Goal: Task Accomplishment & Management: Use online tool/utility

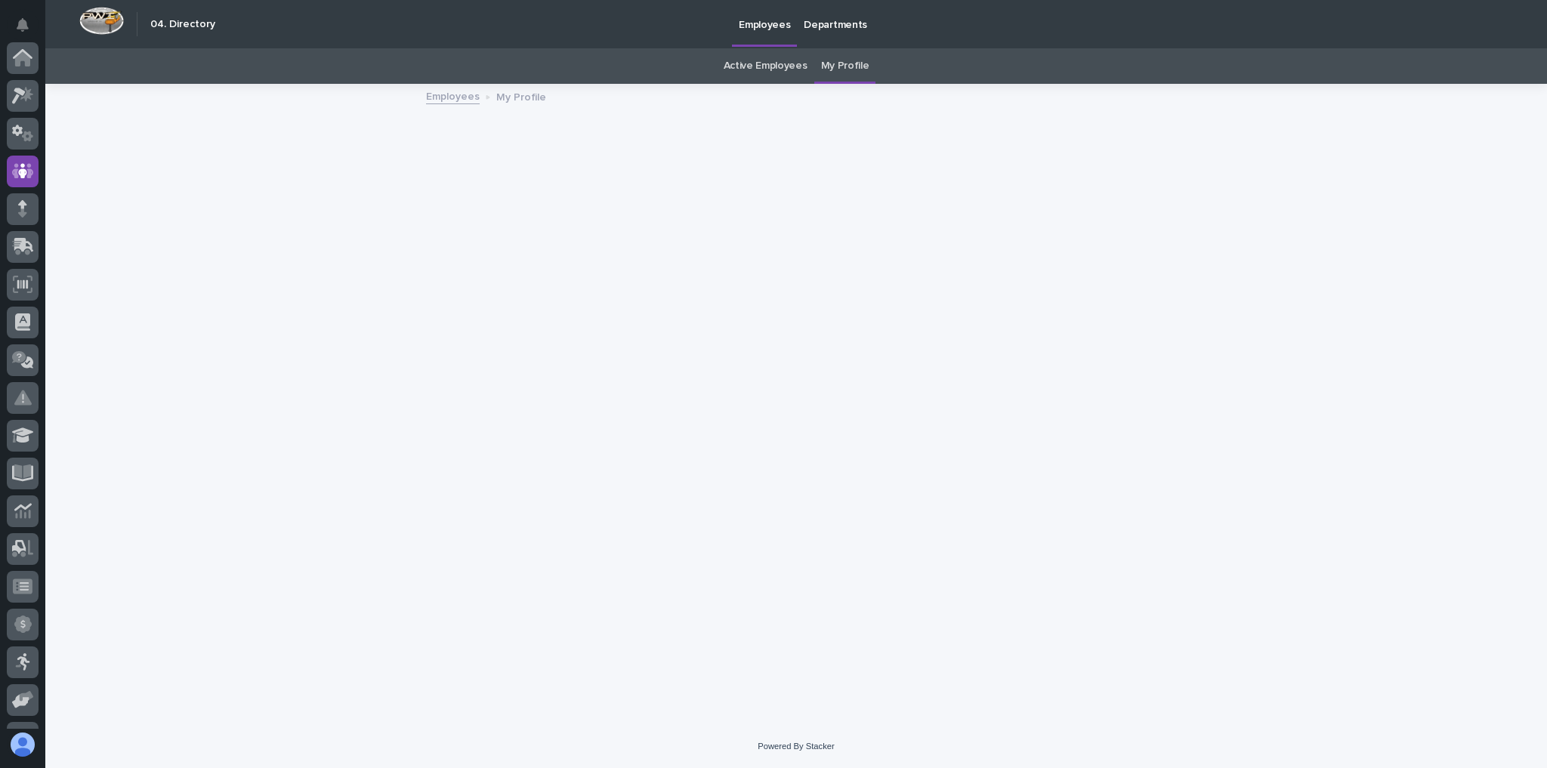
scroll to position [113, 0]
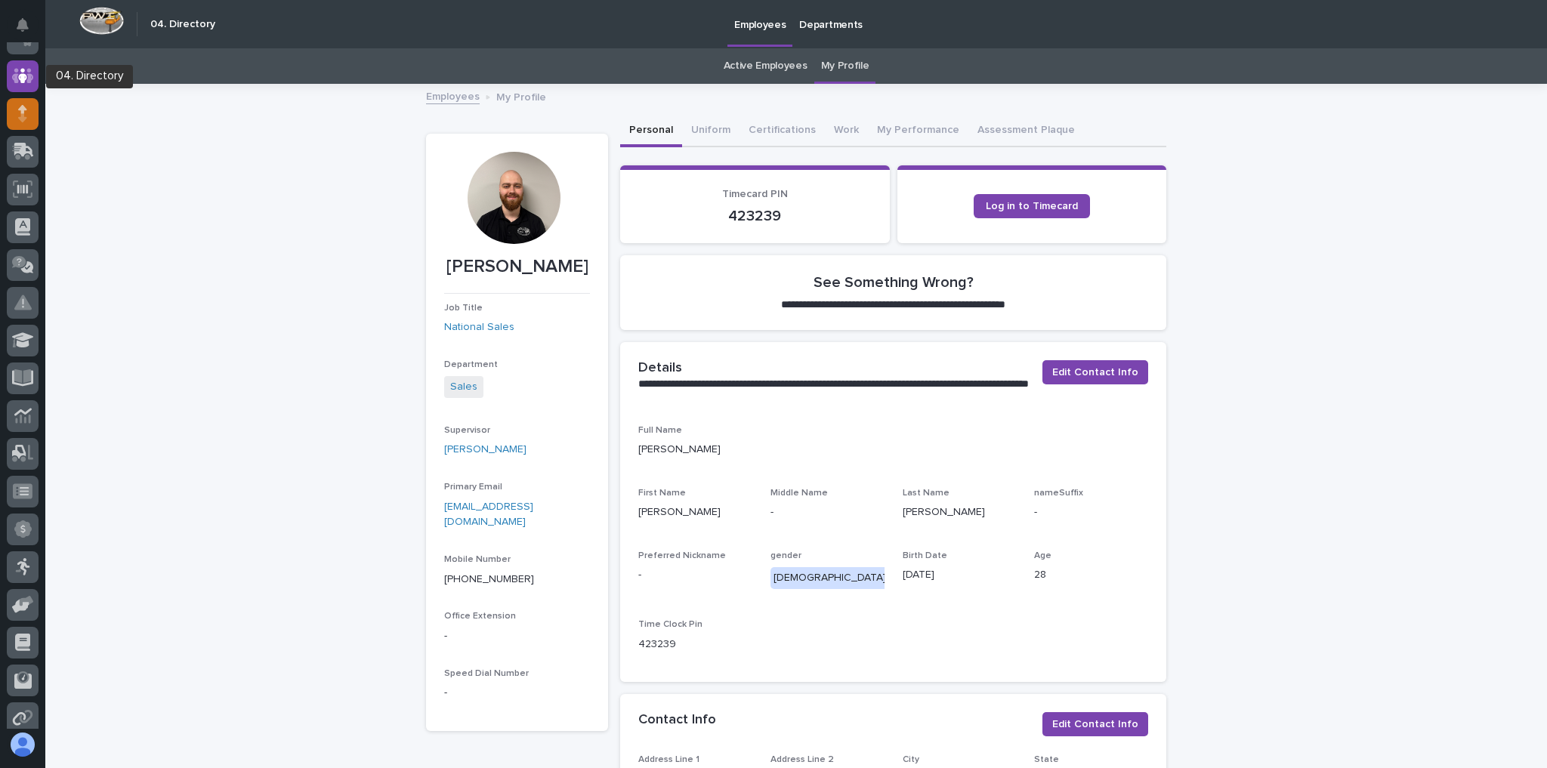
click at [33, 98] on div at bounding box center [22, 385] width 45 height 687
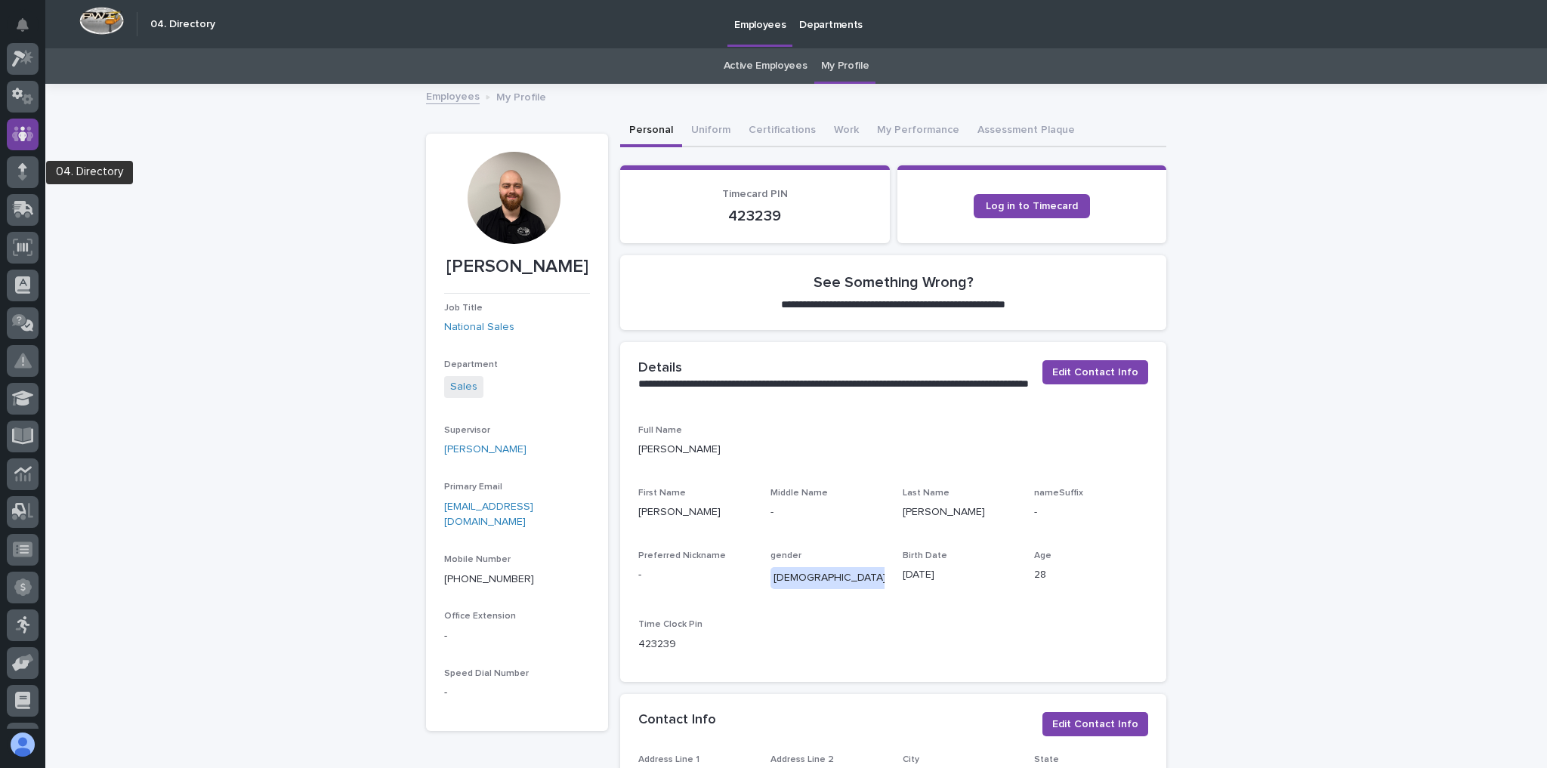
scroll to position [0, 0]
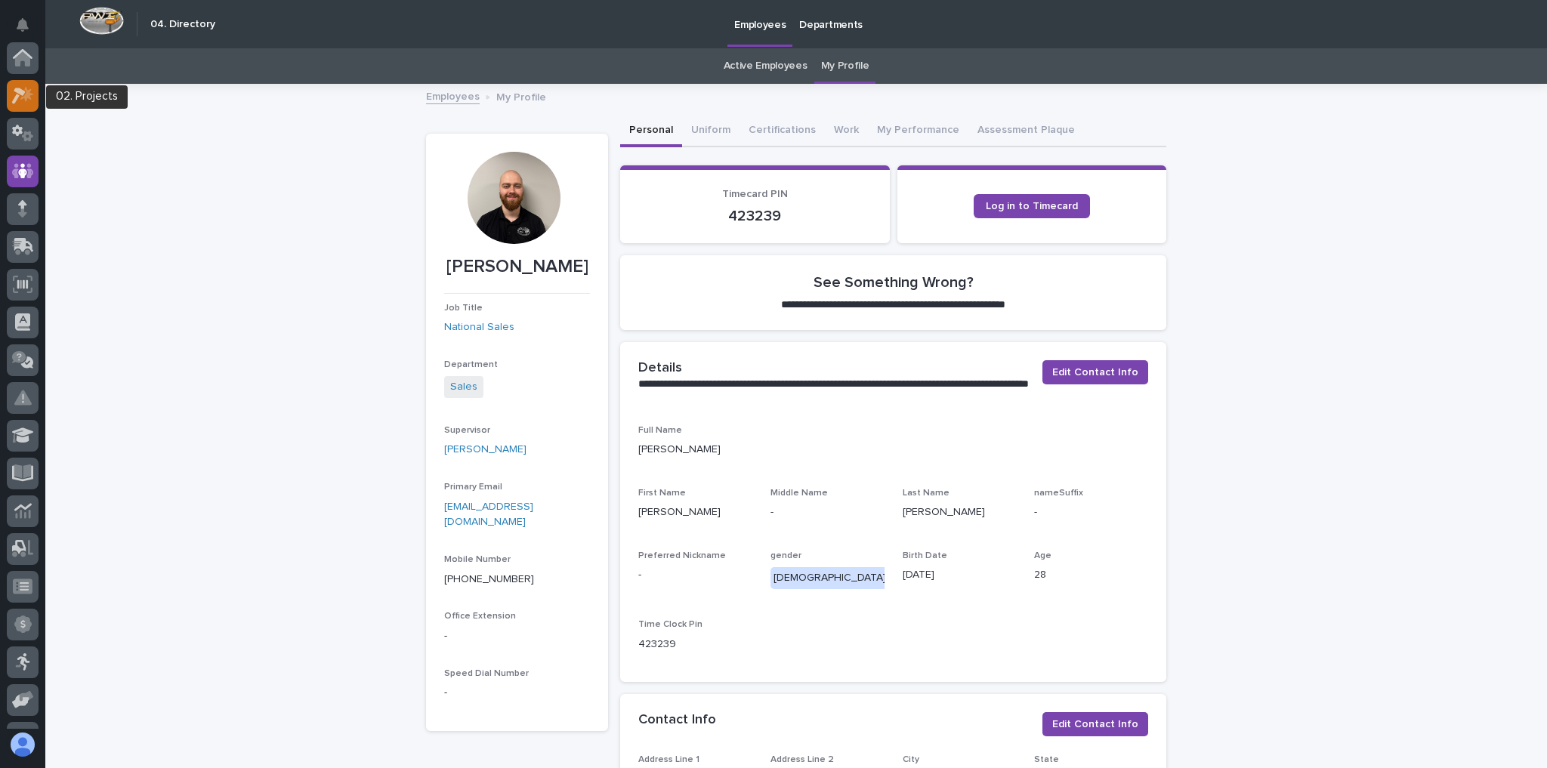
click at [30, 97] on icon at bounding box center [26, 93] width 13 height 15
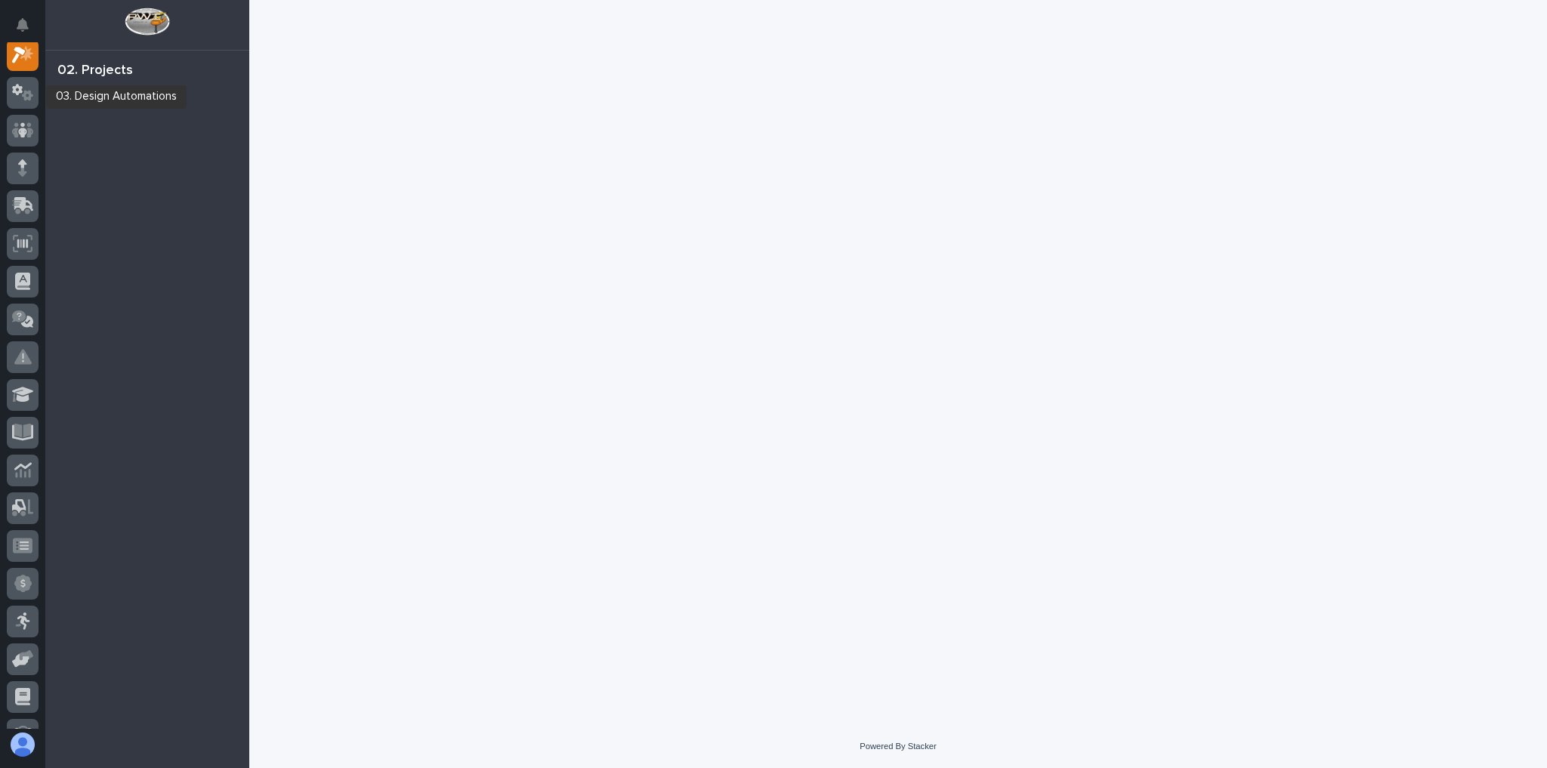
scroll to position [38, 0]
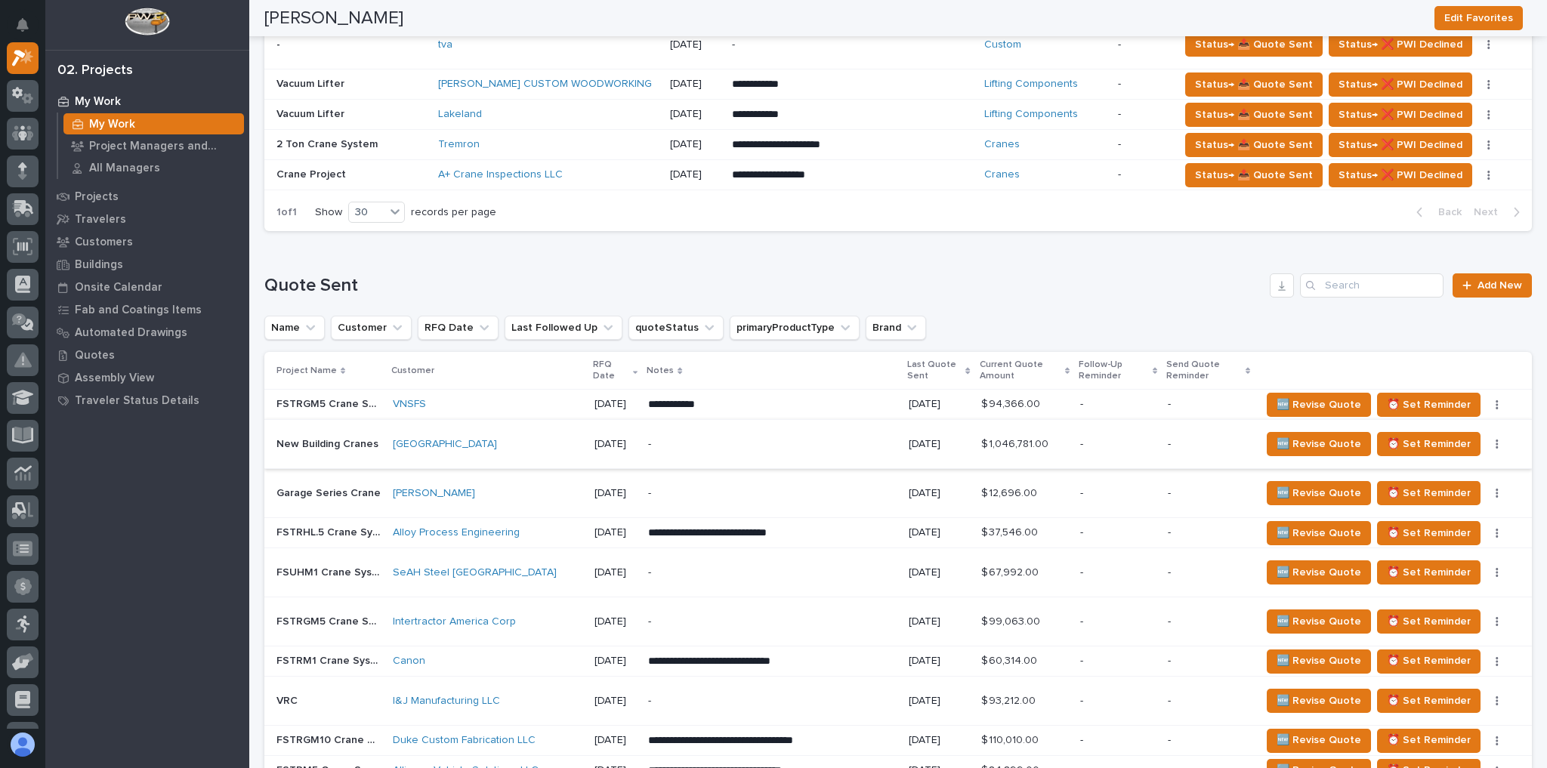
scroll to position [846, 0]
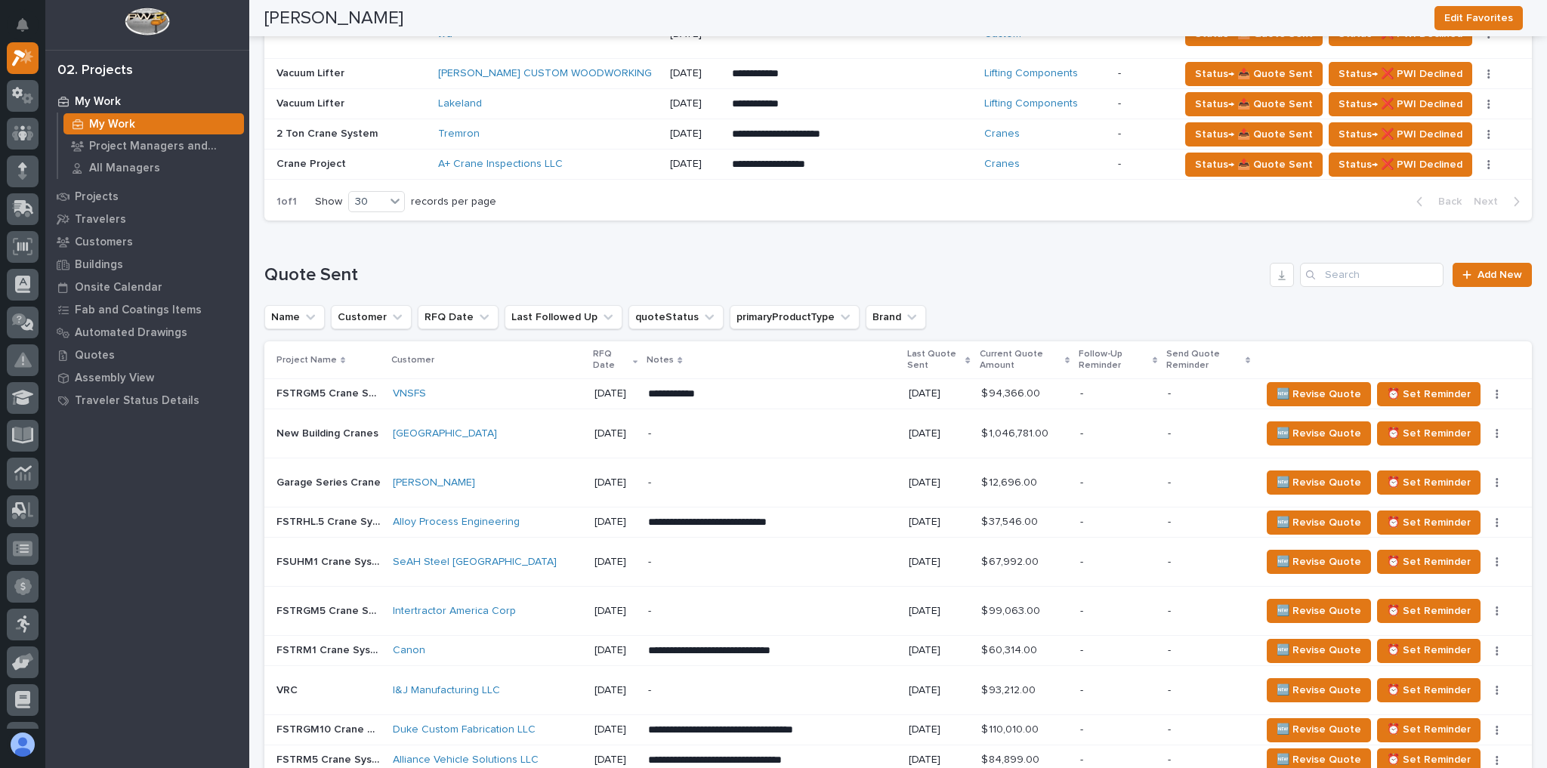
click at [466, 422] on div "[GEOGRAPHIC_DATA]" at bounding box center [488, 434] width 190 height 25
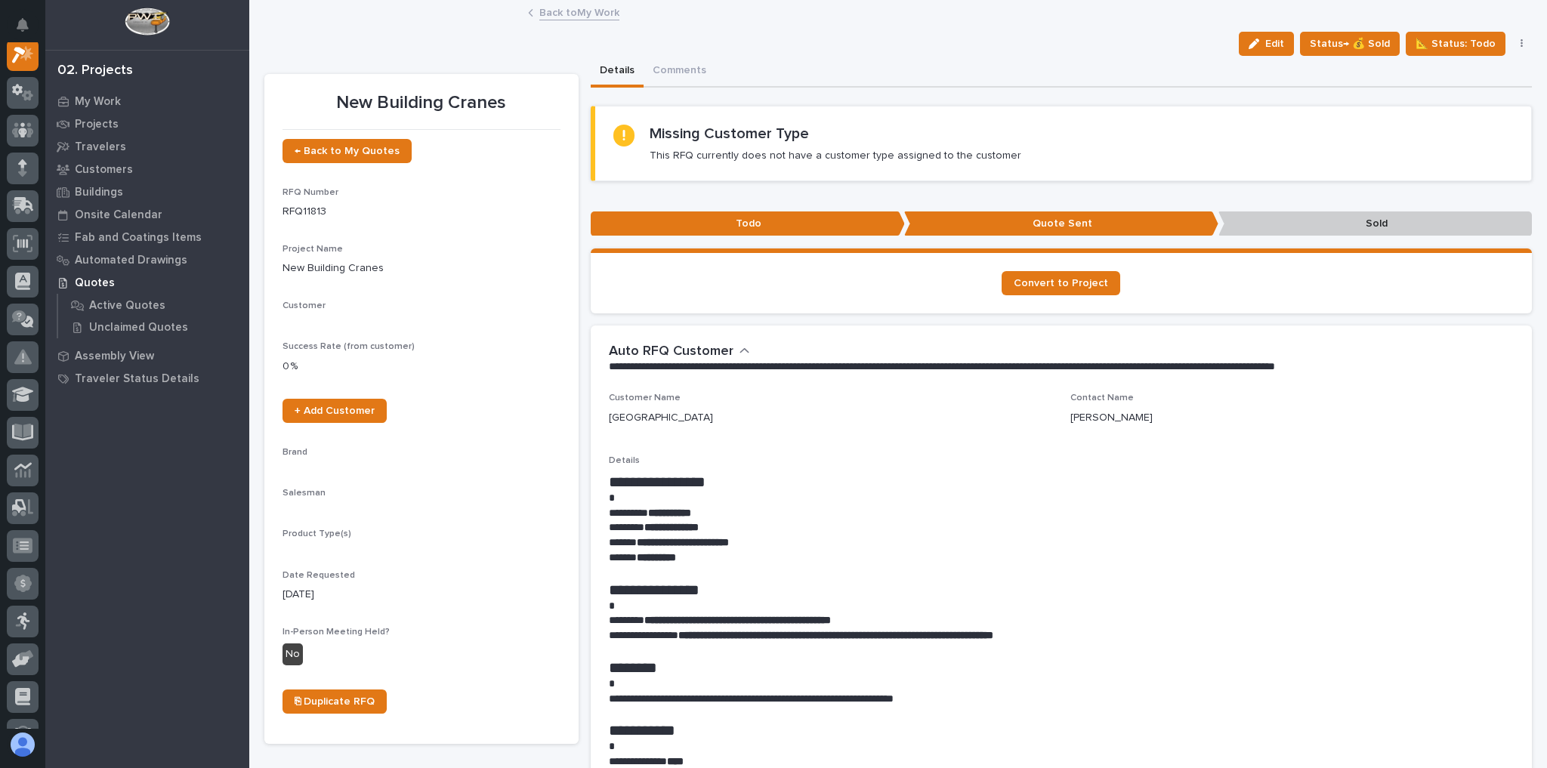
scroll to position [38, 0]
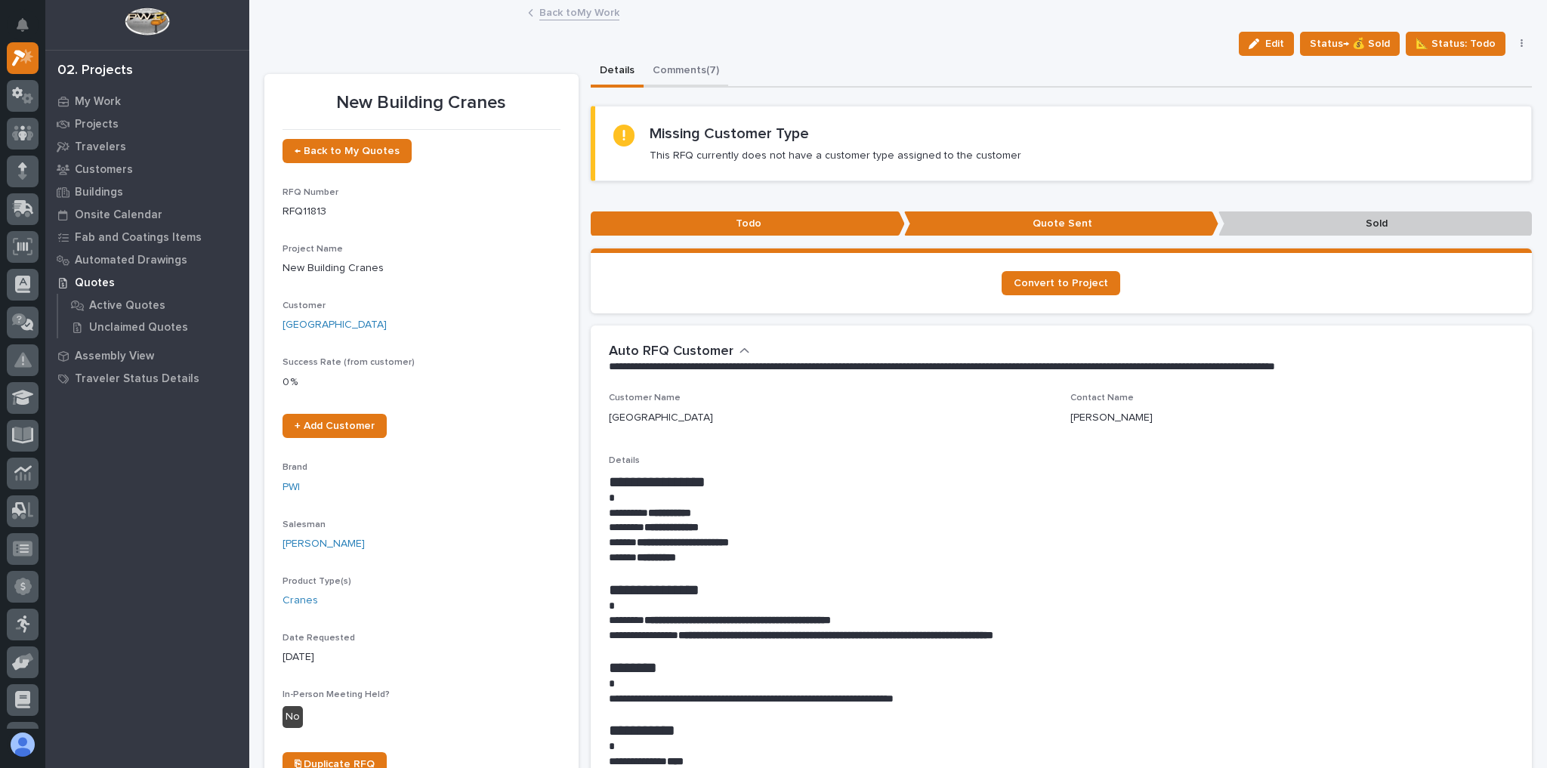
click at [679, 66] on button "Comments (7)" at bounding box center [686, 72] width 85 height 32
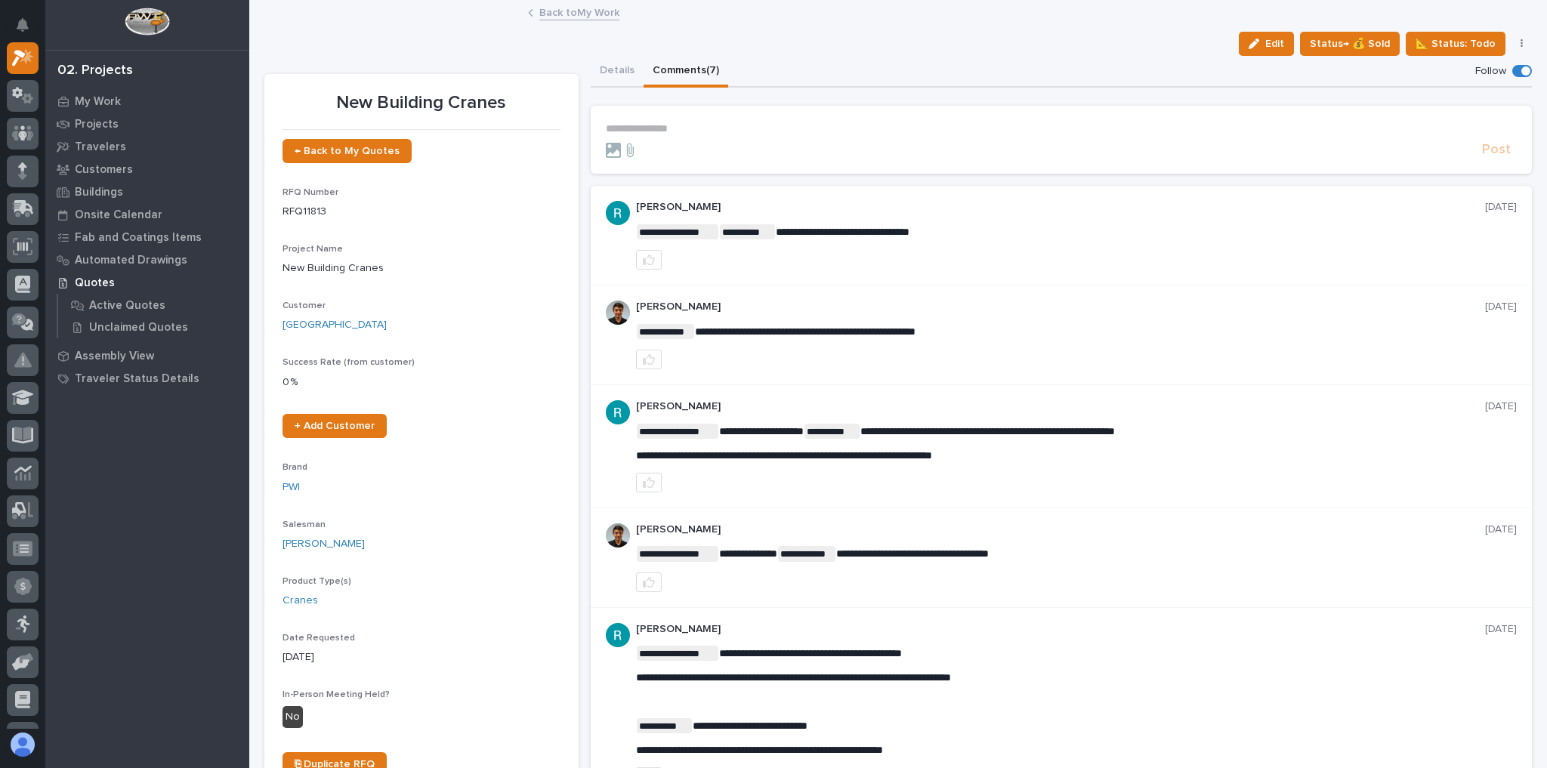
click at [583, 6] on link "Back to My Work" at bounding box center [579, 11] width 80 height 17
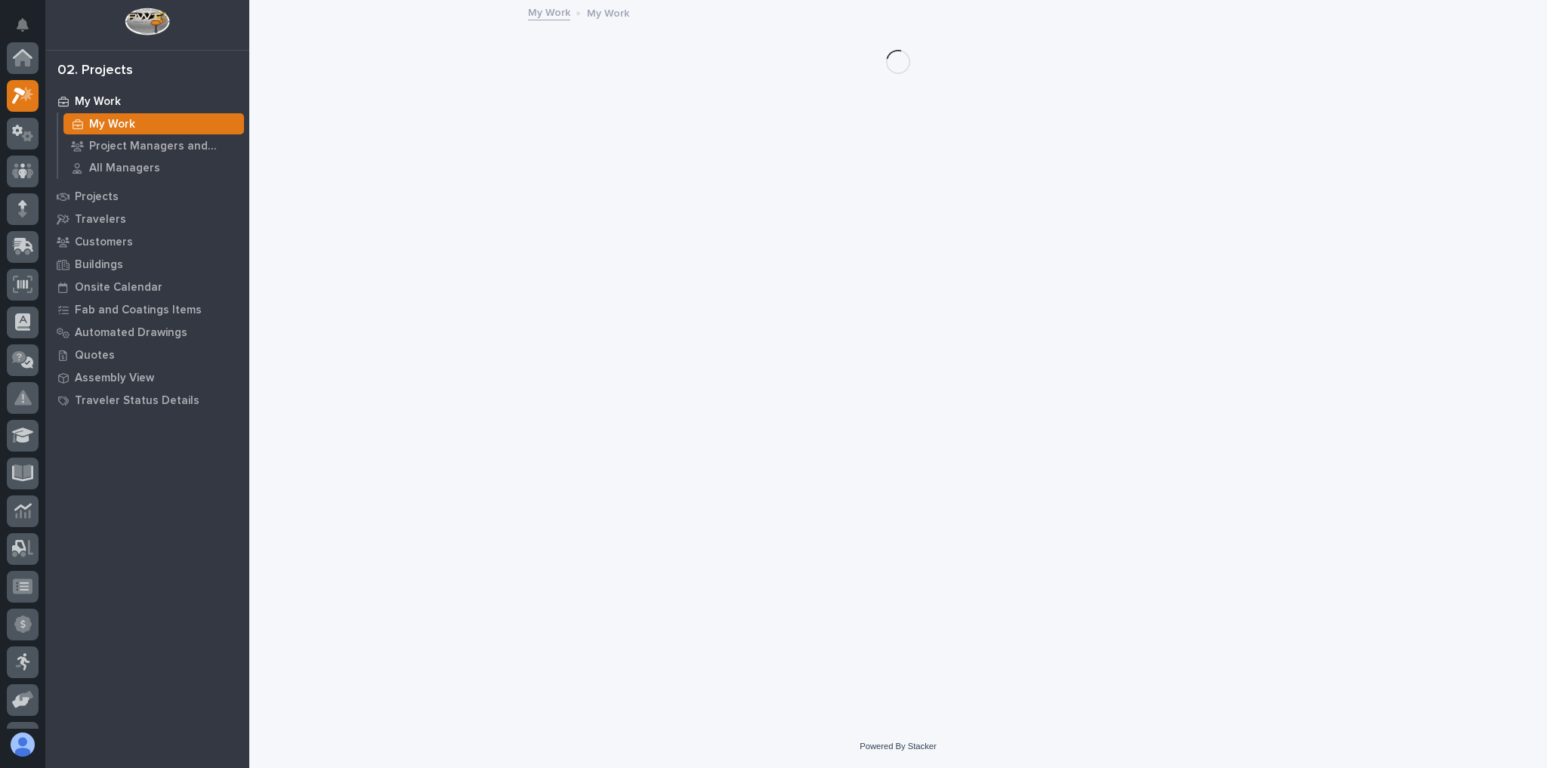
scroll to position [41, 0]
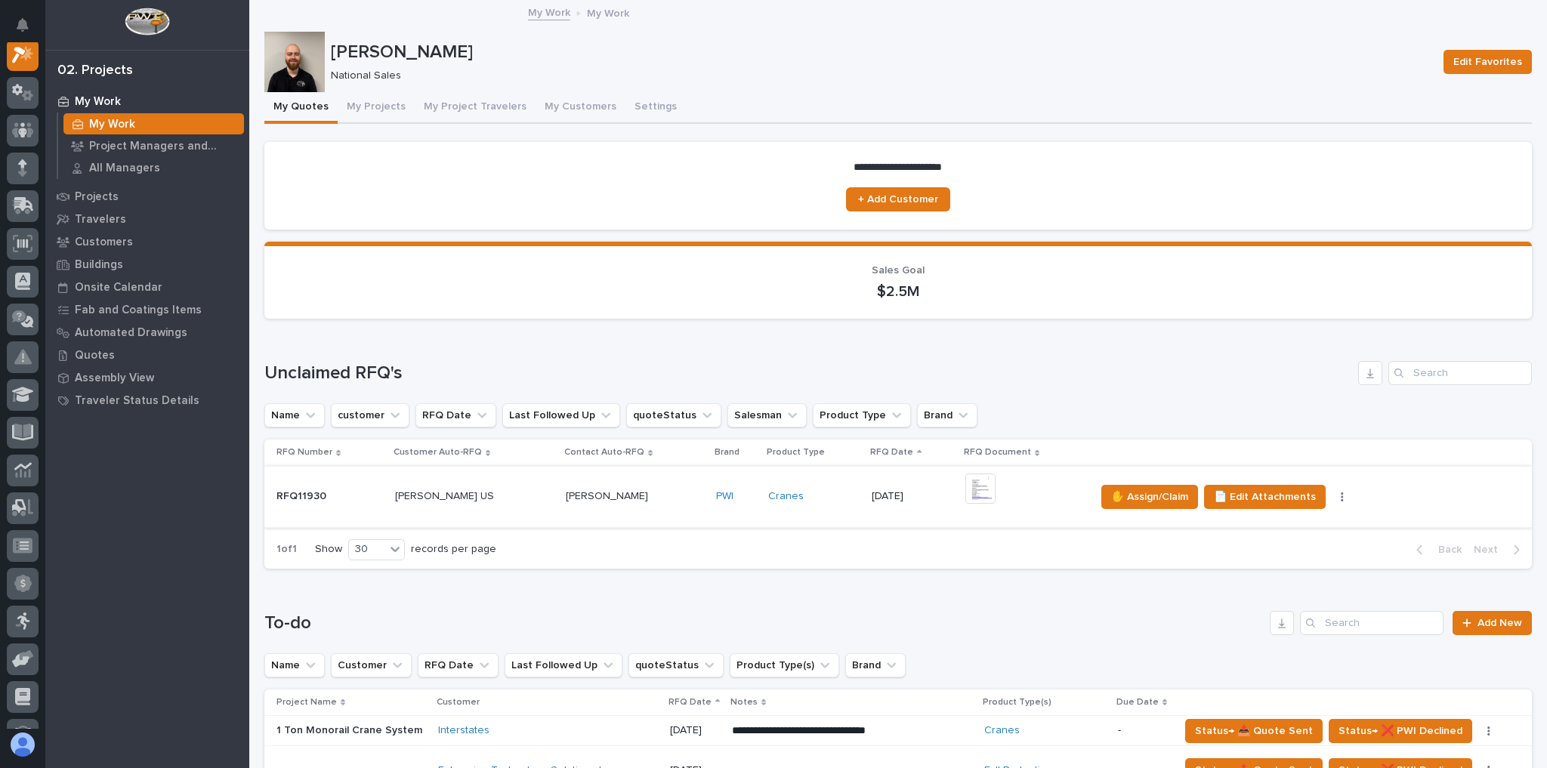
click at [967, 484] on img at bounding box center [981, 489] width 30 height 30
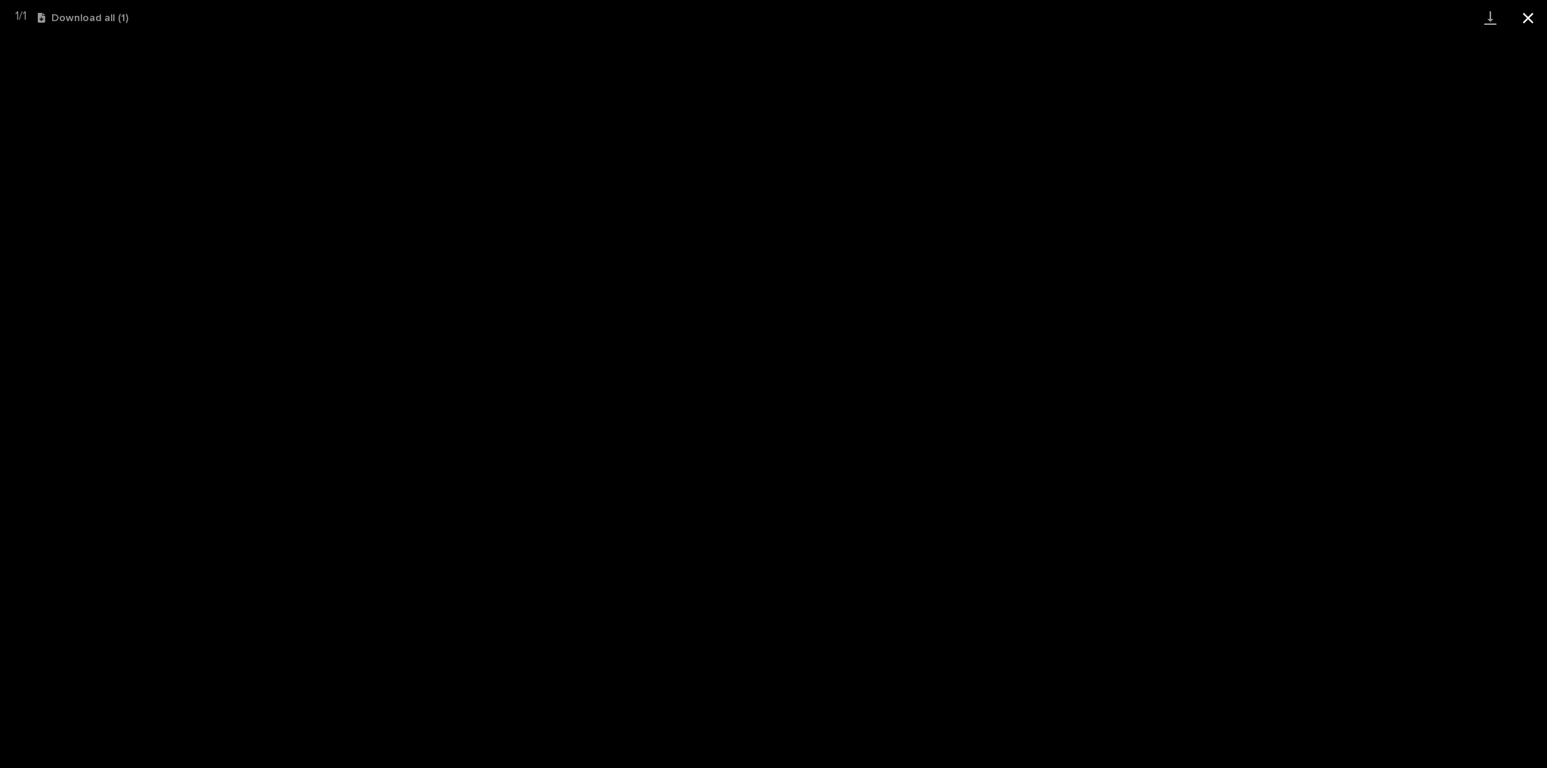
click at [1525, 20] on button "Close gallery" at bounding box center [1529, 18] width 38 height 36
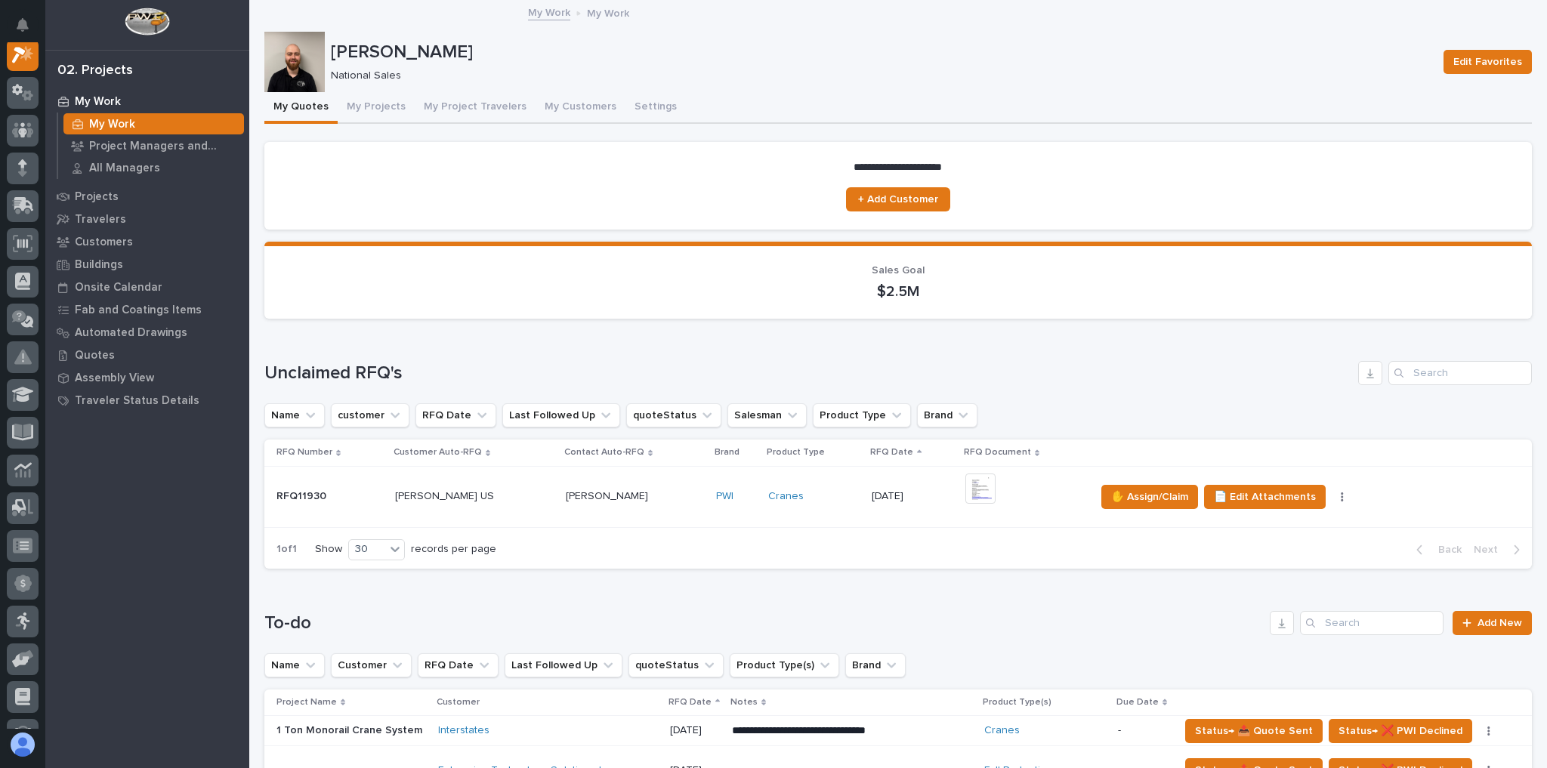
click at [672, 490] on p at bounding box center [635, 496] width 138 height 13
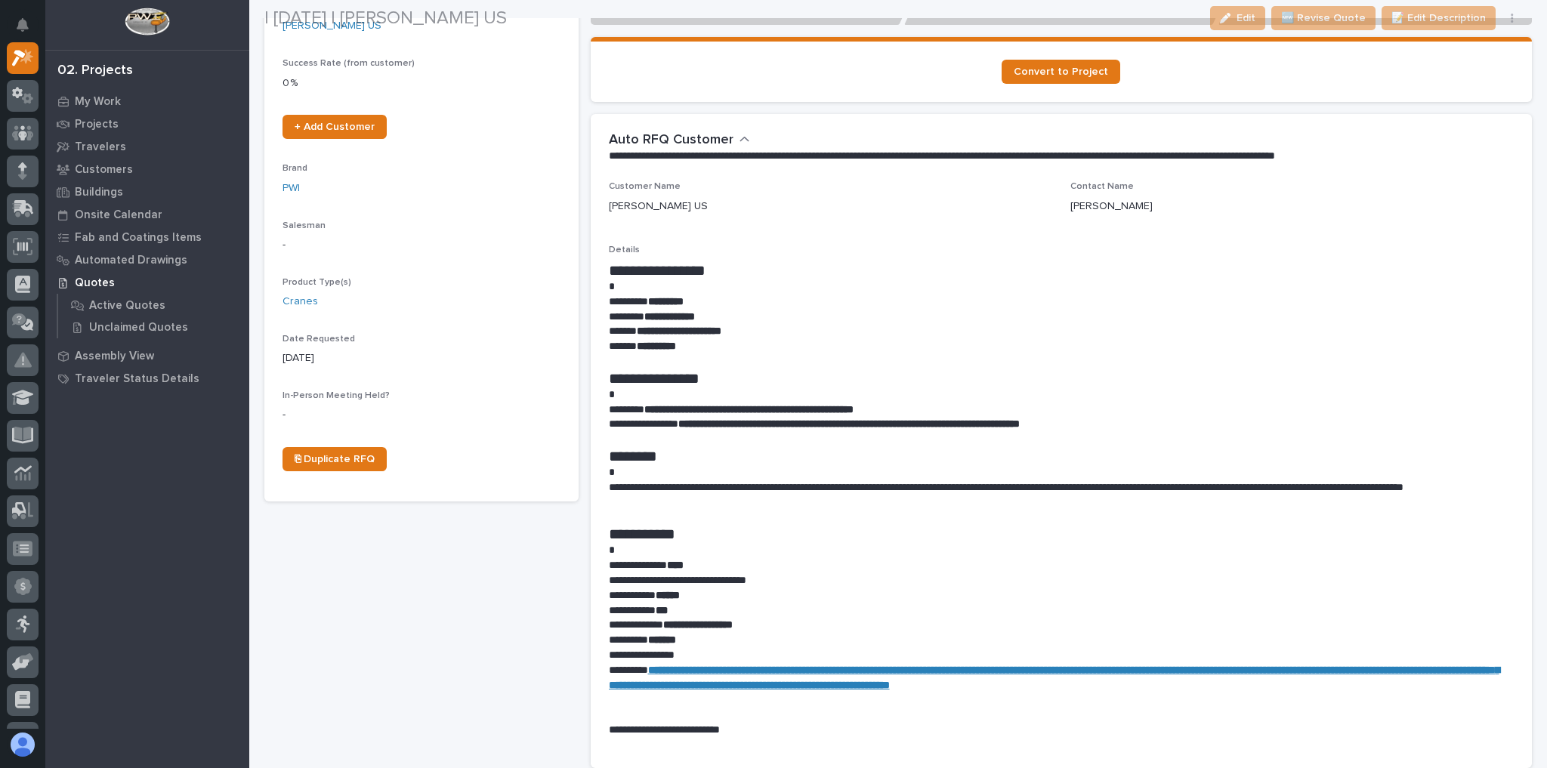
scroll to position [302, 0]
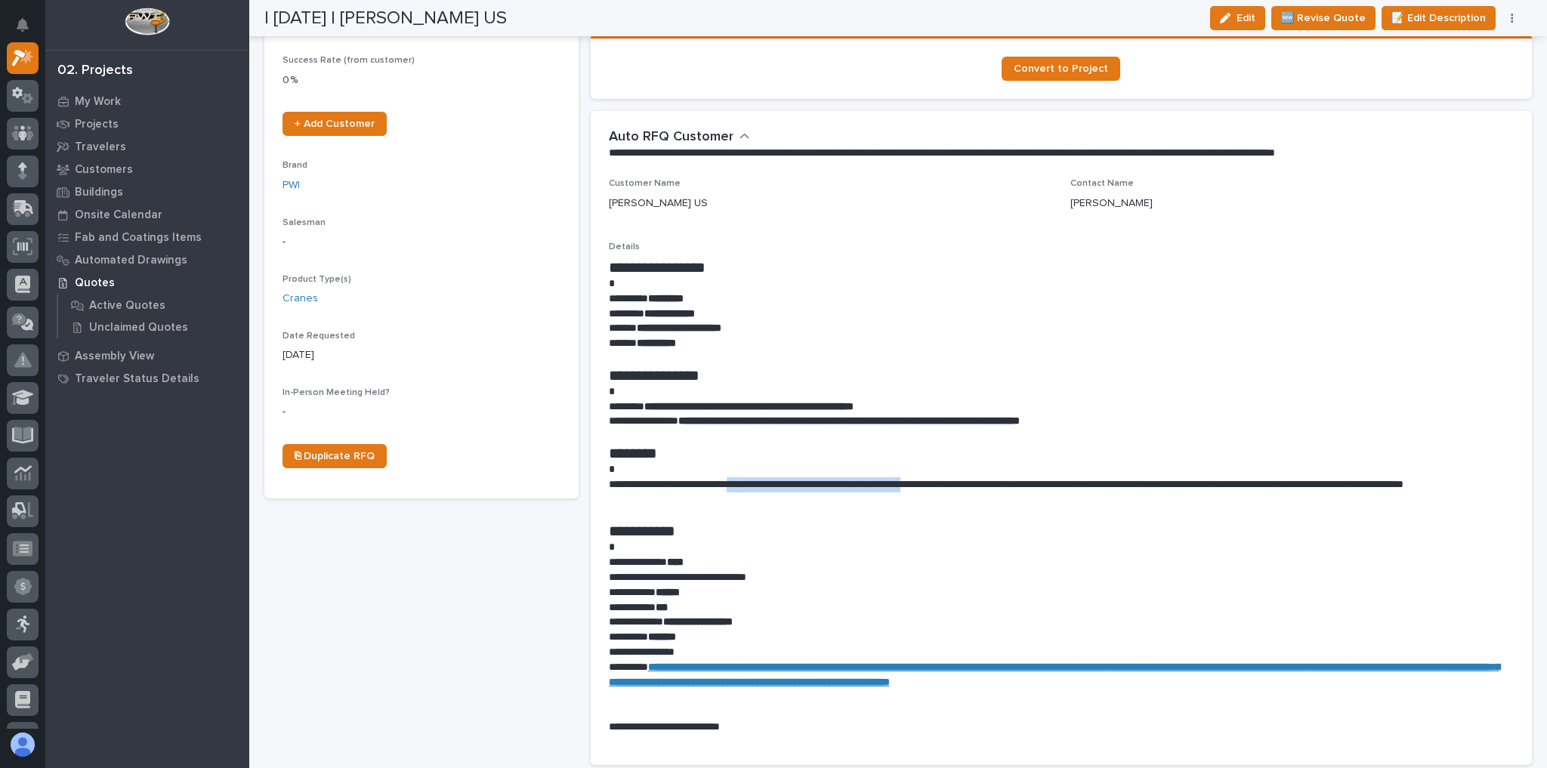
drag, startPoint x: 972, startPoint y: 487, endPoint x: 741, endPoint y: 481, distance: 231.3
click at [741, 481] on p "**********" at bounding box center [1058, 493] width 898 height 30
copy p "**********"
